Goal: Transaction & Acquisition: Purchase product/service

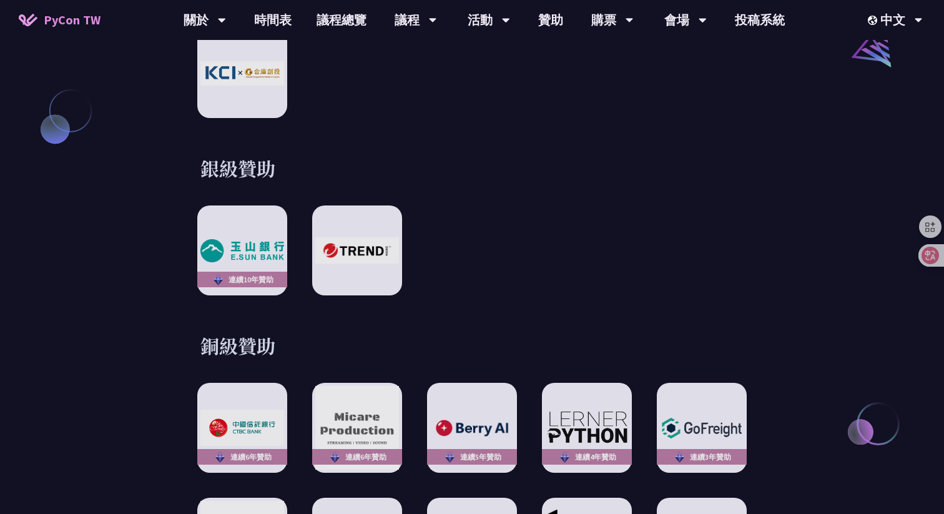
scroll to position [1681, 0]
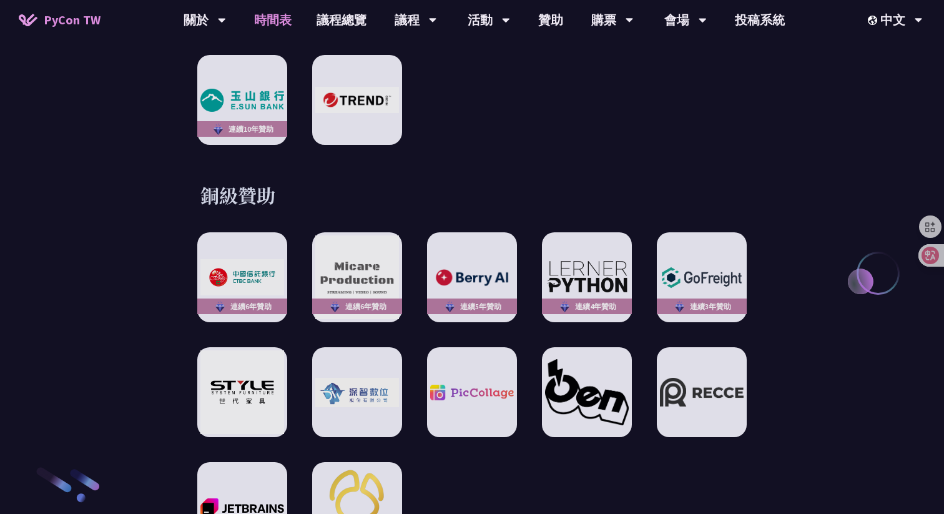
click at [292, 34] on link "時間表" at bounding box center [273, 20] width 62 height 40
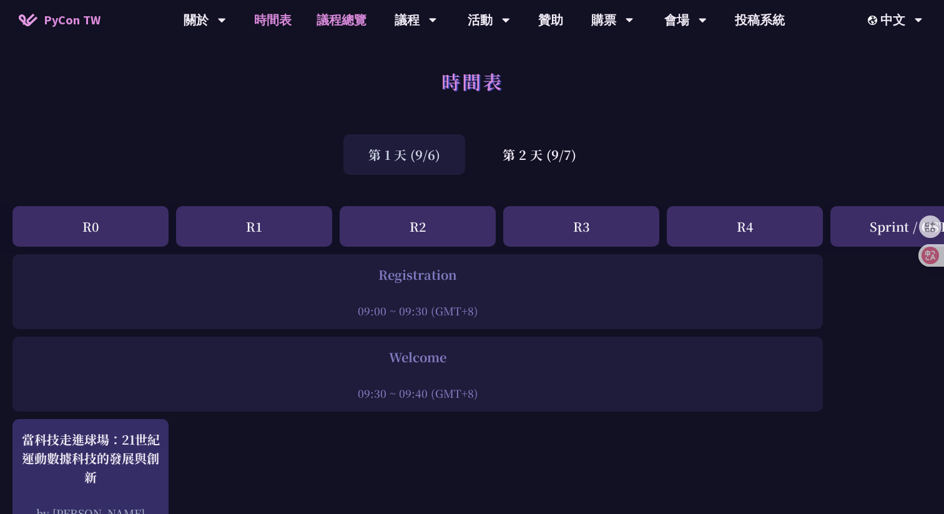
click at [363, 31] on link "議程總覽" at bounding box center [341, 20] width 75 height 40
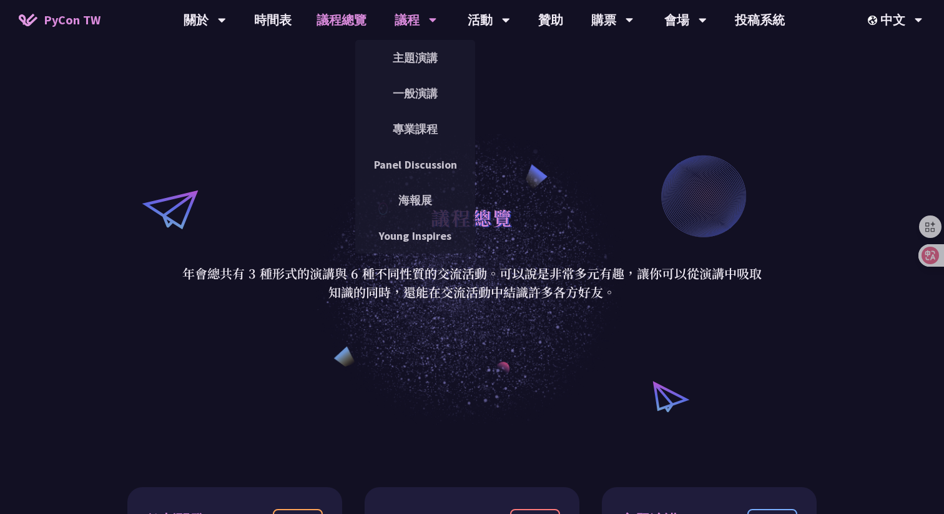
click at [395, 31] on div "議程" at bounding box center [416, 20] width 42 height 40
click at [394, 52] on link "主題演講" at bounding box center [415, 57] width 120 height 29
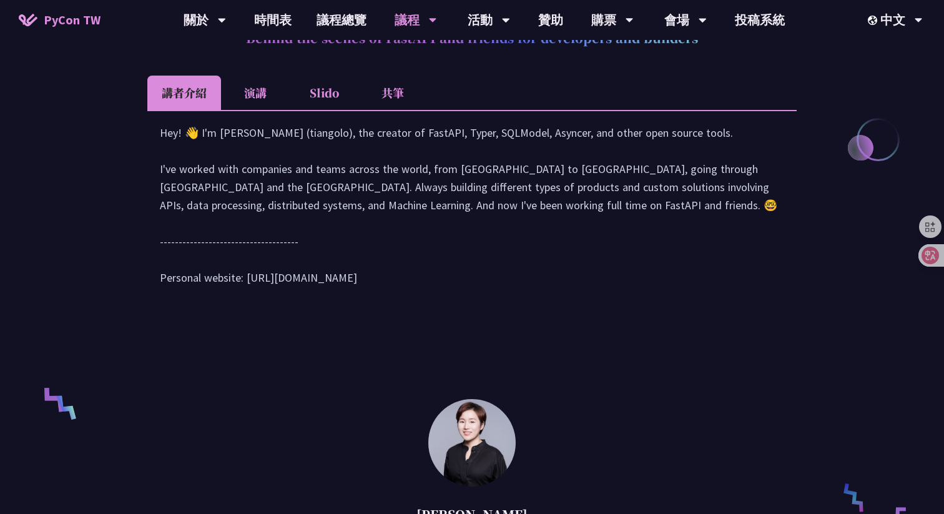
scroll to position [587, 0]
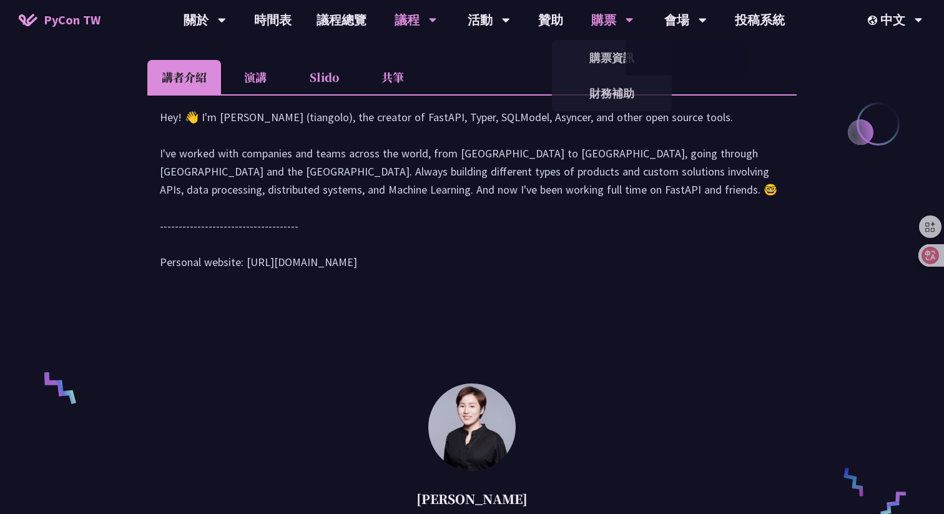
click at [610, 22] on div "購票" at bounding box center [613, 20] width 42 height 40
click at [591, 67] on link "購票資訊" at bounding box center [612, 57] width 120 height 29
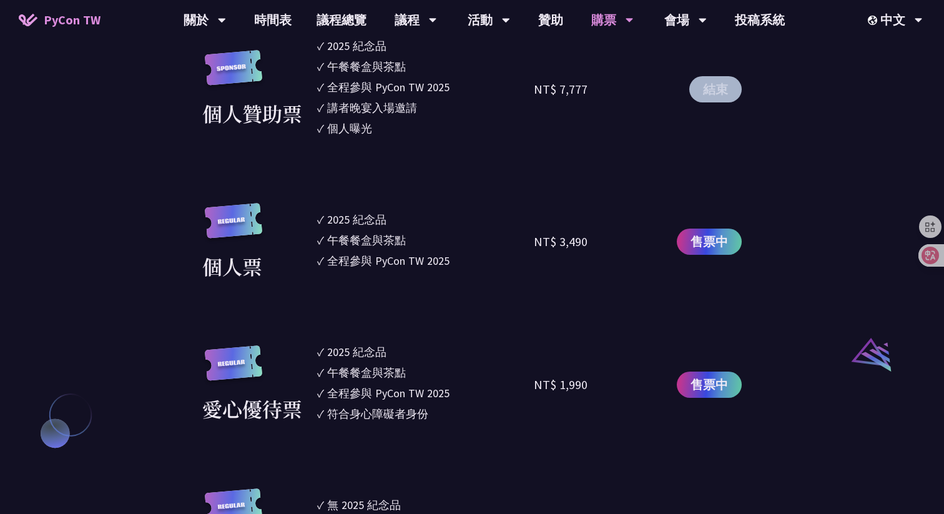
scroll to position [1104, 0]
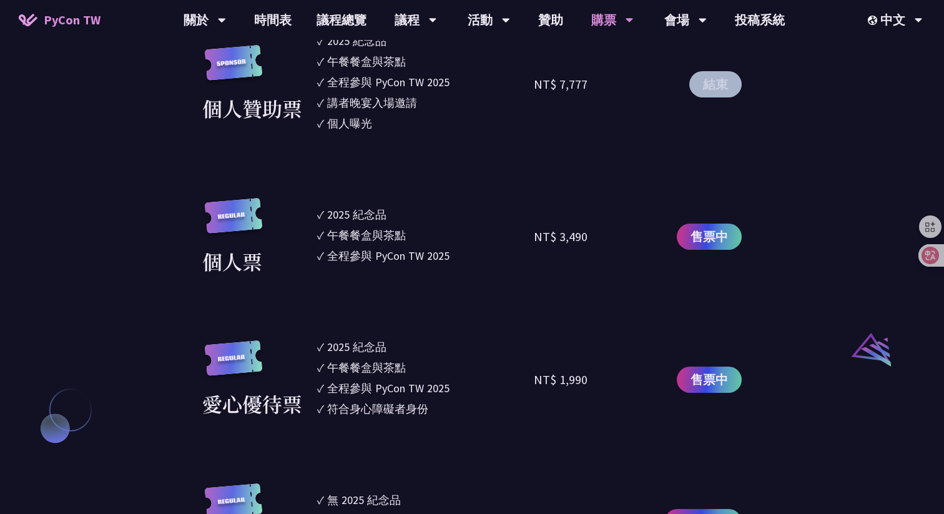
click at [573, 230] on div "NT$ 3,490" at bounding box center [561, 236] width 54 height 19
copy div "3,490"
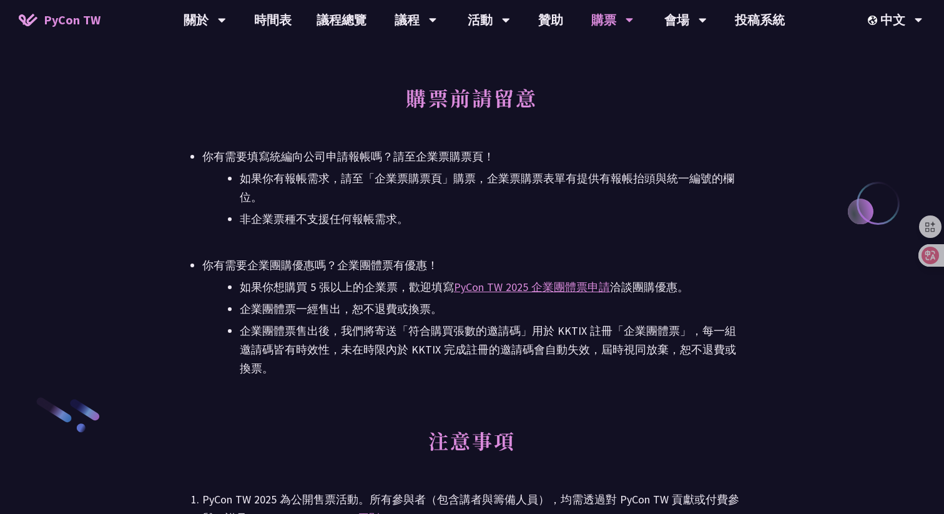
scroll to position [1619, 0]
